Goal: Task Accomplishment & Management: Use online tool/utility

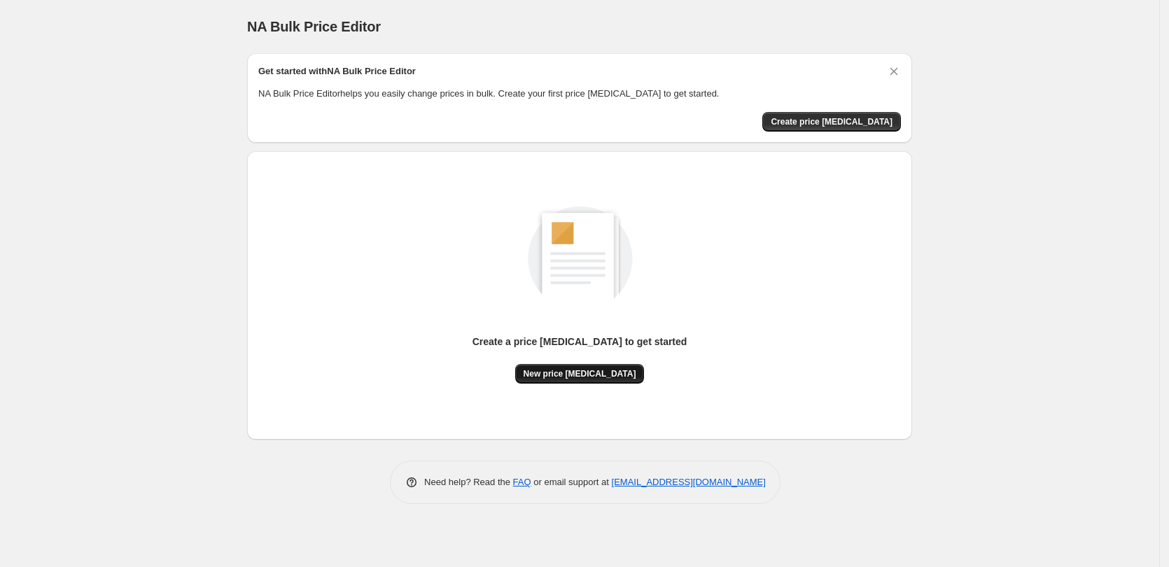
click at [575, 377] on span "New price [MEDICAL_DATA]" at bounding box center [580, 373] width 113 height 11
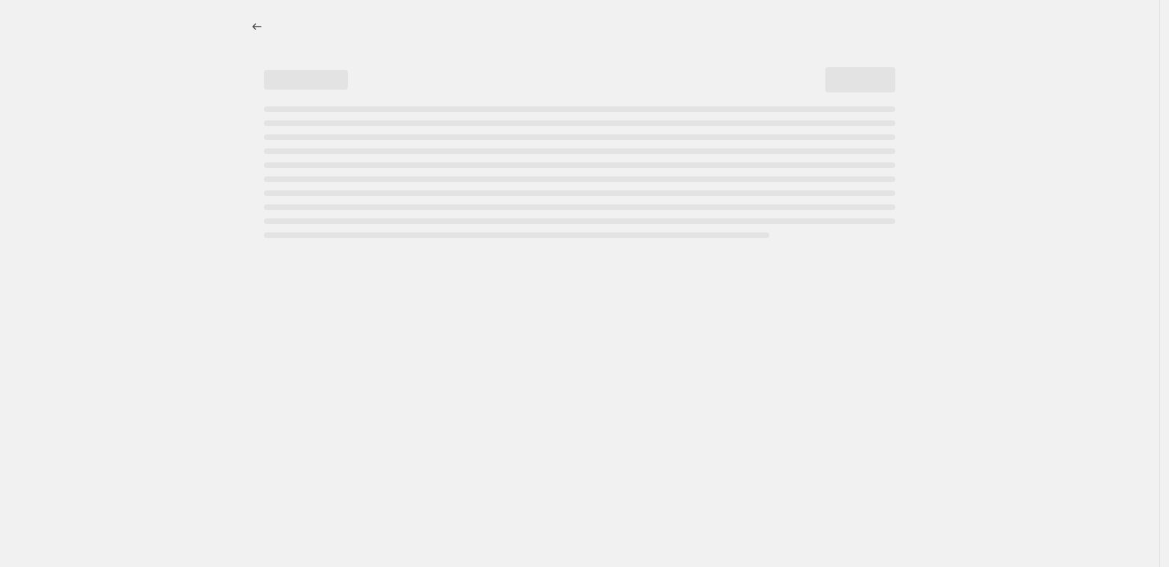
select select "percentage"
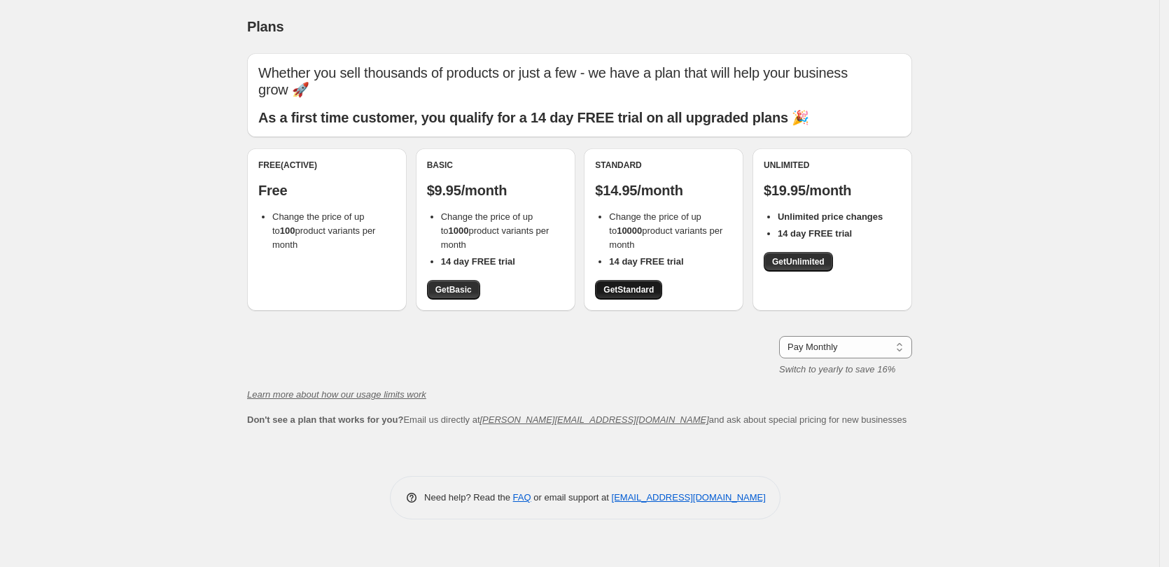
click at [646, 291] on span "Get Standard" at bounding box center [629, 289] width 50 height 11
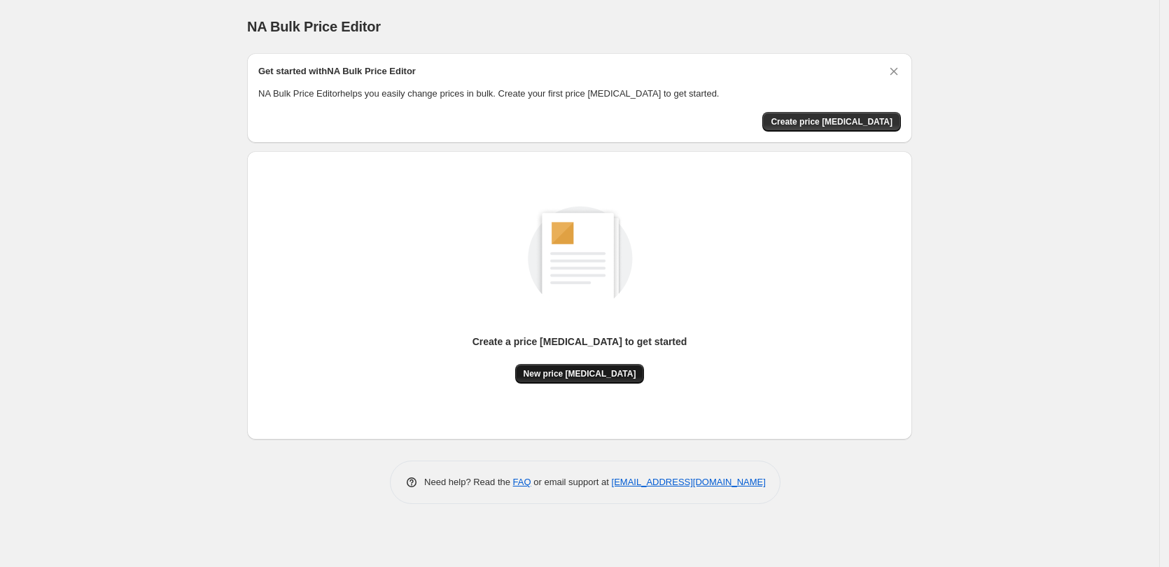
click at [562, 378] on span "New price [MEDICAL_DATA]" at bounding box center [580, 373] width 113 height 11
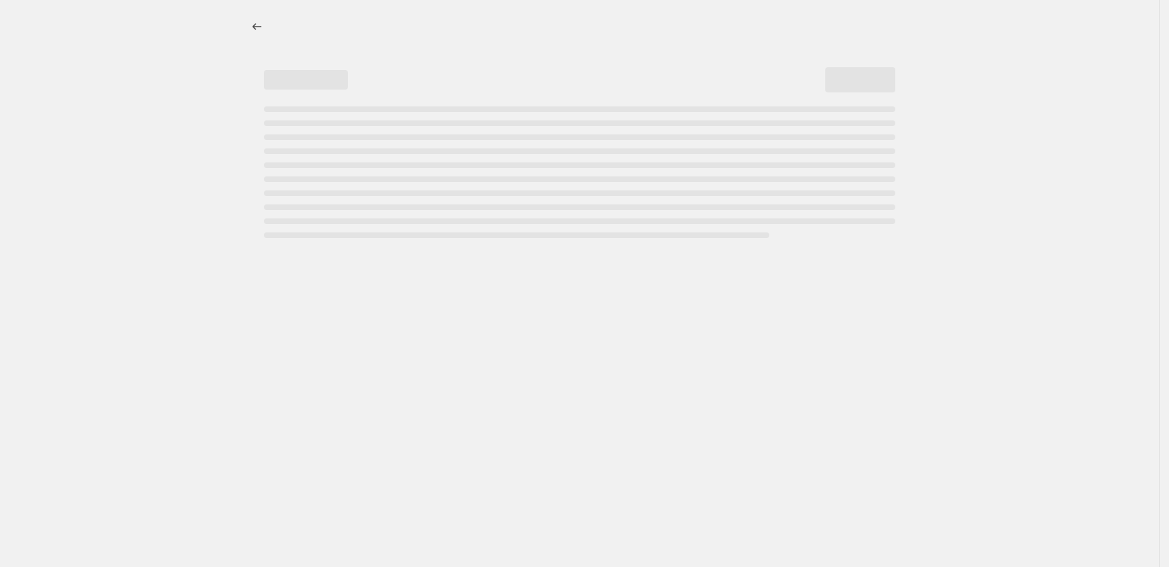
select select "percentage"
